Goal: Task Accomplishment & Management: Complete application form

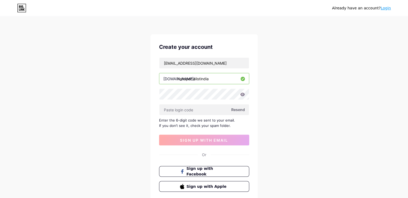
click at [237, 109] on span "Resend" at bounding box center [238, 110] width 14 height 6
paste input "102629"
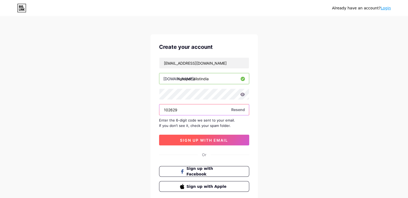
type input "102629"
click at [200, 135] on button "sign up with email" at bounding box center [204, 140] width 90 height 11
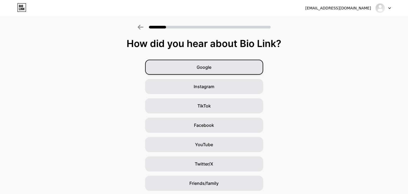
click at [216, 61] on div "Google" at bounding box center [204, 67] width 118 height 15
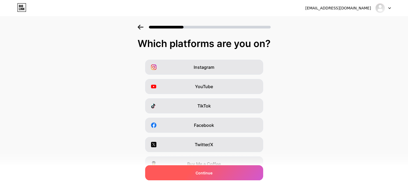
click at [213, 173] on span "Continue" at bounding box center [204, 173] width 17 height 6
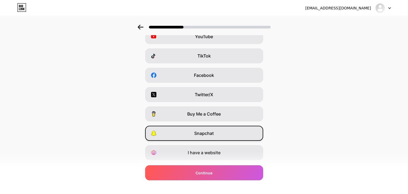
scroll to position [64, 0]
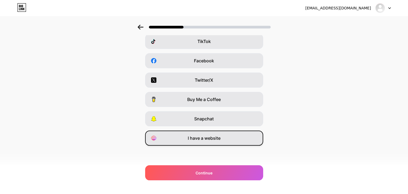
click at [215, 136] on span "I have a website" at bounding box center [204, 138] width 33 height 6
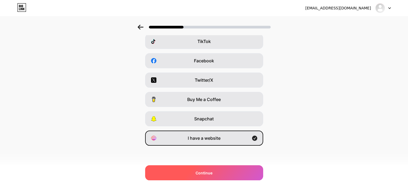
click at [224, 170] on div "Continue" at bounding box center [204, 172] width 118 height 15
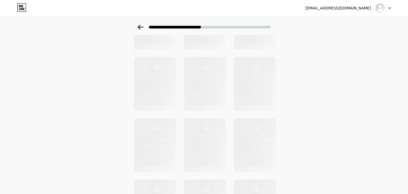
scroll to position [0, 0]
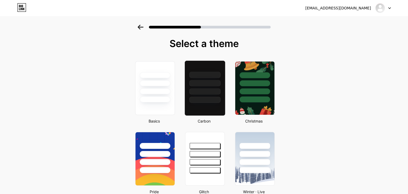
click at [214, 92] on div at bounding box center [204, 91] width 31 height 6
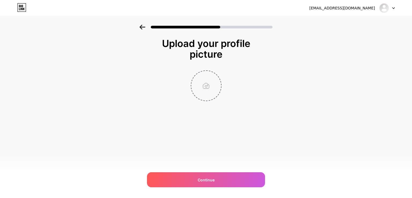
click at [206, 88] on input "file" at bounding box center [206, 86] width 30 height 30
type input "C:\fakepath\Yuvraj Singh-Roofing.jpg"
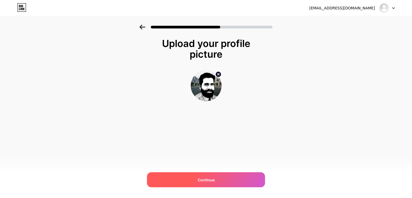
click at [209, 175] on div "Continue" at bounding box center [206, 179] width 118 height 15
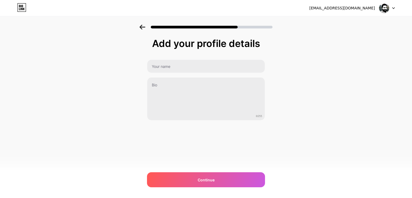
click at [110, 44] on div "Add your profile details 0/255 Continue Error" at bounding box center [206, 86] width 412 height 123
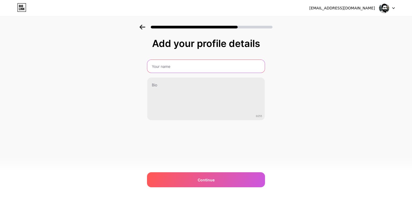
click at [194, 63] on input "text" at bounding box center [206, 66] width 118 height 13
paste input "Yuvraj Singh"
type input "Yuvraj Singh"
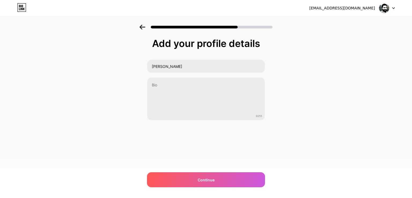
click at [128, 68] on div "Add your profile details Yuvraj Singh 0/255 Continue Error" at bounding box center [206, 86] width 412 height 123
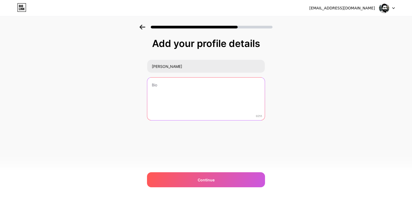
click at [189, 89] on textarea at bounding box center [206, 99] width 118 height 43
paste textarea "As a blogger specializing in the Health and Beauty industry, I am dedicated to …"
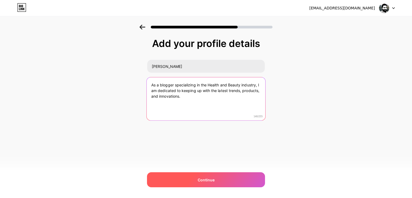
type textarea "As a blogger specializing in the Health and Beauty industry, I am dedicated to …"
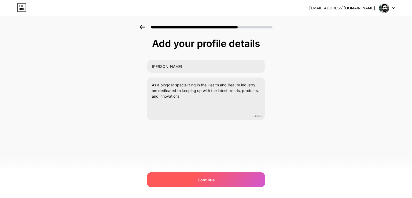
click at [204, 177] on span "Continue" at bounding box center [206, 180] width 17 height 6
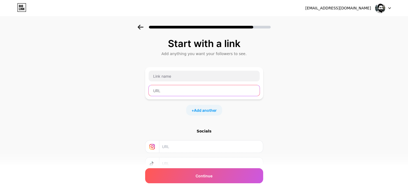
click at [174, 92] on input "text" at bounding box center [204, 90] width 111 height 11
paste input "https://nuleafhair.com/hair-treatments/prp-hair-treatment/"
type input "https://nuleafhair.com/hair-treatments/prp-hair-treatment/"
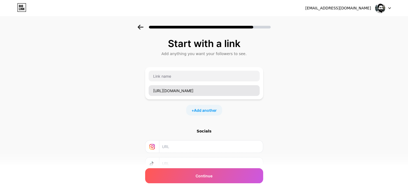
scroll to position [0, 0]
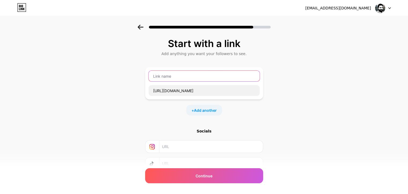
click at [159, 77] on input "text" at bounding box center [204, 76] width 111 height 11
paste input "PRP Hair Treatment in Pune, India - Nuleaf"
type input "PRP Hair Treatment in Pune, India - Nuleaf"
click at [212, 114] on div "+ Add another" at bounding box center [204, 110] width 36 height 11
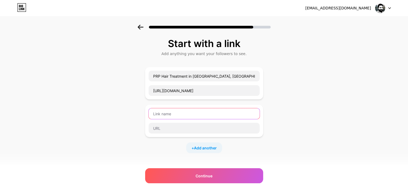
click at [205, 108] on input "text" at bounding box center [204, 113] width 111 height 11
paste input "Robotic Hair Transplant Cost in Mumbai and Pune, India - Nuleaf"
type input "Robotic Hair Transplant Cost in Mumbai and Pune, India - Nuleaf"
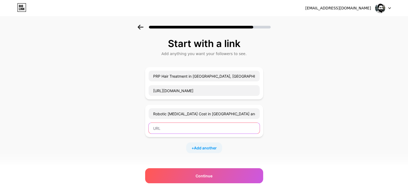
click at [173, 128] on input "text" at bounding box center [204, 128] width 111 height 11
paste input "https://nuleafhair.com/robotic-hair-transplant/"
type input "https://nuleafhair.com/robotic-hair-transplant/"
click at [197, 142] on div "PRP Hair Treatment in Pune, India - Nuleaf https://nuleafhair.com/hair-treatmen…" at bounding box center [204, 110] width 118 height 86
click at [197, 144] on div "+ Add another" at bounding box center [204, 147] width 36 height 11
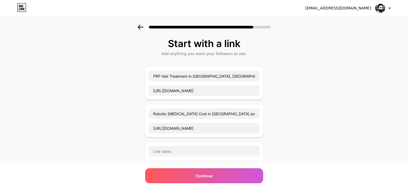
click at [180, 157] on div at bounding box center [204, 159] width 112 height 26
click at [183, 146] on input "text" at bounding box center [204, 151] width 111 height 11
paste input "Alopecia Areata Hair Treatment in Pune and Mumbai, India - Nuleaf"
type input "Alopecia Areata Hair Treatment in Pune and Mumbai, India - Nuleaf"
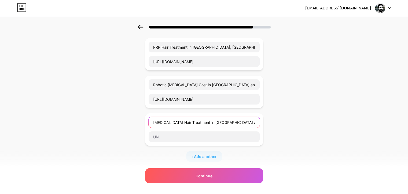
scroll to position [81, 0]
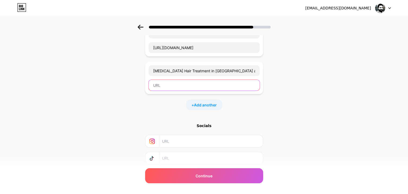
click at [176, 85] on input "text" at bounding box center [204, 85] width 111 height 11
paste input "https://nuleafhair.com/hair-treatments/alopecia-areata-hair-treatment/"
type input "https://nuleafhair.com/hair-treatments/alopecia-areata-hair-treatment/"
click at [213, 101] on div "+ Add another" at bounding box center [204, 104] width 36 height 11
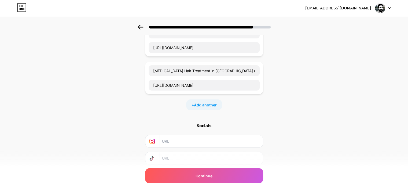
scroll to position [0, 0]
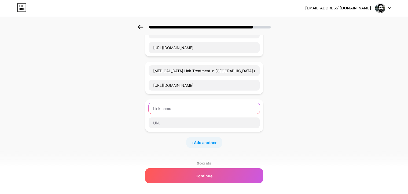
click at [187, 104] on input "text" at bounding box center [204, 108] width 111 height 11
paste input "Female Hair Transplant in Mumbai and Pune, India - Nuleaf"
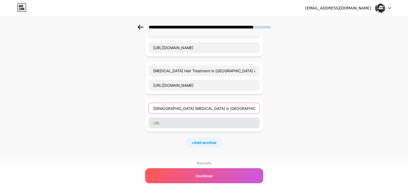
scroll to position [0, 2]
type input "Female Hair Transplant in Mumbai and Pune, India - Nuleaf"
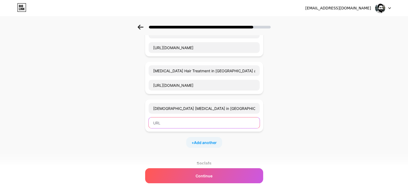
click at [182, 123] on input "text" at bounding box center [204, 122] width 111 height 11
paste input "https://nuleafhair.com/hair-treatments/female-hair-loss/"
type input "https://nuleafhair.com/hair-treatments/female-hair-loss/"
click at [211, 142] on span "Add another" at bounding box center [205, 143] width 23 height 6
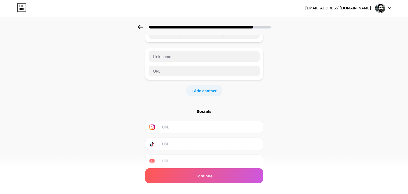
scroll to position [161, 0]
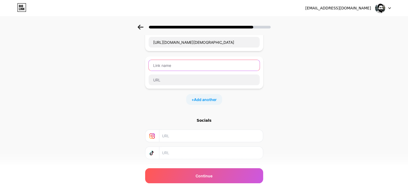
click at [176, 65] on input "text" at bounding box center [204, 65] width 111 height 11
paste input "GFC Hair Treatment in Pune, India - Nuleaf"
type input "GFC Hair Treatment in Pune, India - Nuleaf"
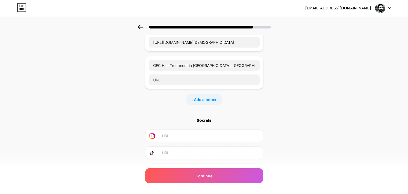
click at [221, 85] on div "GFC Hair Treatment in Pune, India - Nuleaf" at bounding box center [204, 72] width 118 height 32
click at [223, 84] on div at bounding box center [204, 79] width 112 height 11
click at [223, 79] on input "text" at bounding box center [204, 79] width 111 height 11
paste input "https://nuleafhair.com/hair-treatments/gfc-hair-treatment/"
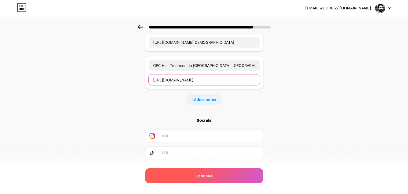
type input "https://nuleafhair.com/hair-treatments/gfc-hair-treatment/"
click at [212, 176] on span "Continue" at bounding box center [204, 176] width 17 height 6
click at [203, 172] on div "Continue" at bounding box center [204, 175] width 118 height 15
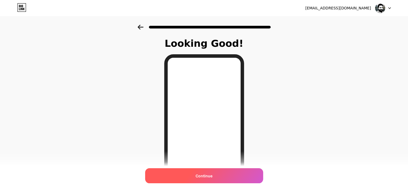
click at [219, 176] on div "Continue" at bounding box center [204, 175] width 118 height 15
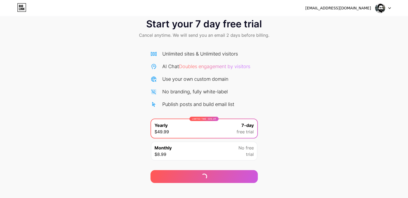
scroll to position [18, 0]
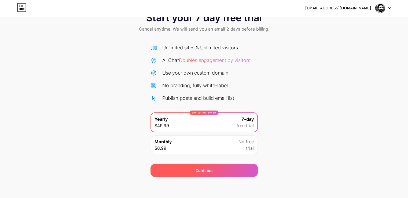
click at [216, 171] on div "Continue" at bounding box center [204, 170] width 107 height 13
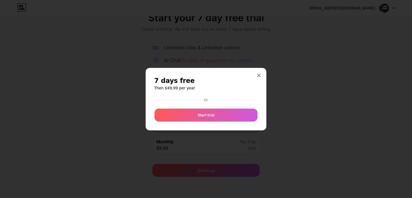
click at [229, 144] on div at bounding box center [206, 99] width 412 height 198
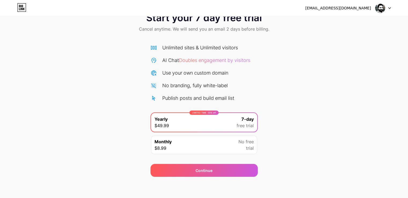
click at [229, 144] on div "Monthly $8.99 No free trial" at bounding box center [204, 145] width 106 height 19
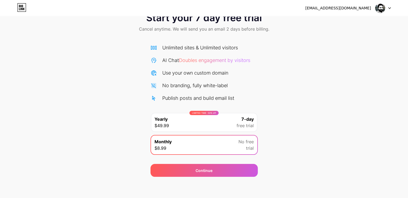
click at [225, 177] on div "HealthyBlogger22@gmail.com Logout Link Copied Start your 7 day free trial Cance…" at bounding box center [204, 90] width 408 height 216
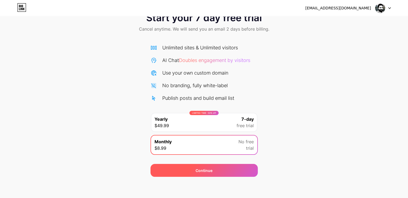
click at [226, 172] on div "Continue" at bounding box center [204, 170] width 107 height 13
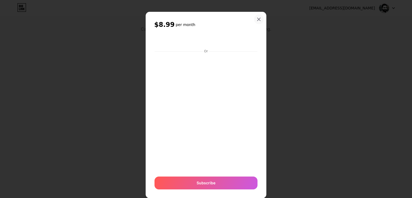
click at [258, 19] on icon at bounding box center [259, 19] width 3 height 3
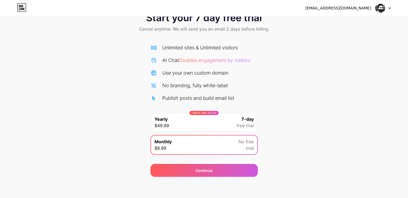
click at [396, 9] on div "HealthyBlogger22@gmail.com Logout" at bounding box center [204, 8] width 408 height 10
click at [389, 10] on div at bounding box center [384, 8] width 16 height 10
click at [389, 9] on icon at bounding box center [390, 8] width 3 height 2
click at [368, 9] on div "[EMAIL_ADDRESS][DOMAIN_NAME]" at bounding box center [339, 8] width 66 height 6
click at [338, 11] on div "[EMAIL_ADDRESS][DOMAIN_NAME]" at bounding box center [339, 8] width 66 height 6
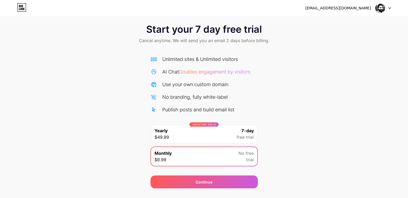
scroll to position [0, 0]
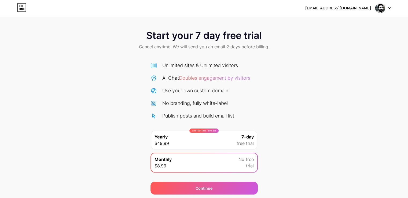
click at [22, 8] on icon at bounding box center [21, 7] width 9 height 9
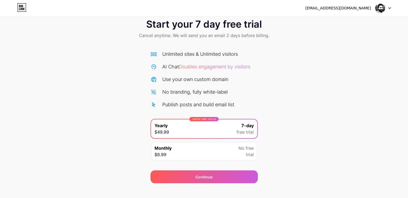
scroll to position [18, 0]
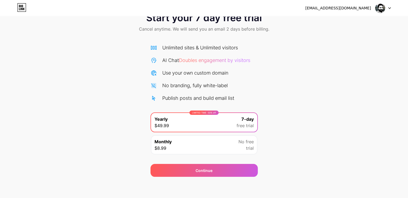
click at [390, 7] on div at bounding box center [384, 8] width 16 height 10
click at [194, 77] on div "Unlimited sites & Unlimited visitors AI Chat Doubles engagement by visitors Use…" at bounding box center [204, 73] width 107 height 58
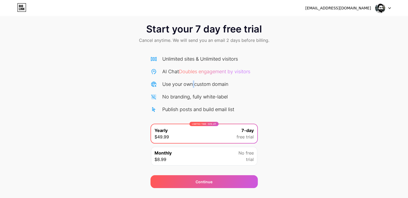
scroll to position [0, 0]
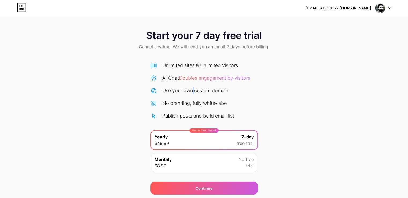
click at [23, 7] on icon at bounding box center [21, 7] width 9 height 9
click at [389, 9] on div at bounding box center [384, 8] width 16 height 10
drag, startPoint x: 384, startPoint y: 83, endPoint x: 380, endPoint y: 88, distance: 6.6
click at [383, 84] on div "Start your 7 day free trial Cancel anytime. We will send you an email 2 days be…" at bounding box center [204, 110] width 408 height 170
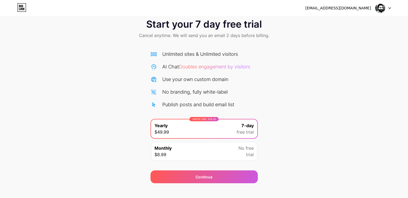
scroll to position [18, 0]
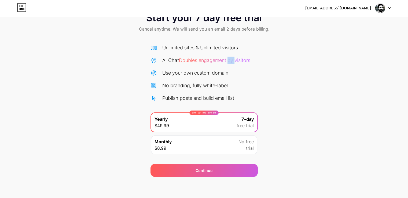
drag, startPoint x: 237, startPoint y: 62, endPoint x: 231, endPoint y: 61, distance: 6.0
click at [231, 61] on span "Doubles engagement by visitors" at bounding box center [214, 60] width 71 height 6
drag, startPoint x: 228, startPoint y: 61, endPoint x: 281, endPoint y: 69, distance: 53.9
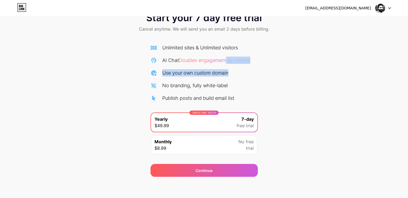
click at [281, 69] on div "Start your 7 day free trial Cancel anytime. We will send you an email 2 days be…" at bounding box center [204, 92] width 408 height 170
click at [248, 140] on span "No free" at bounding box center [246, 142] width 15 height 6
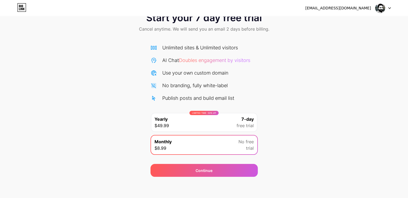
click at [248, 142] on span "No free" at bounding box center [246, 142] width 15 height 6
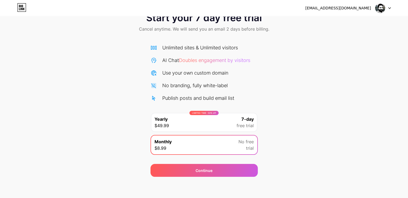
click at [249, 148] on span "trial" at bounding box center [250, 148] width 8 height 6
